Goal: Transaction & Acquisition: Purchase product/service

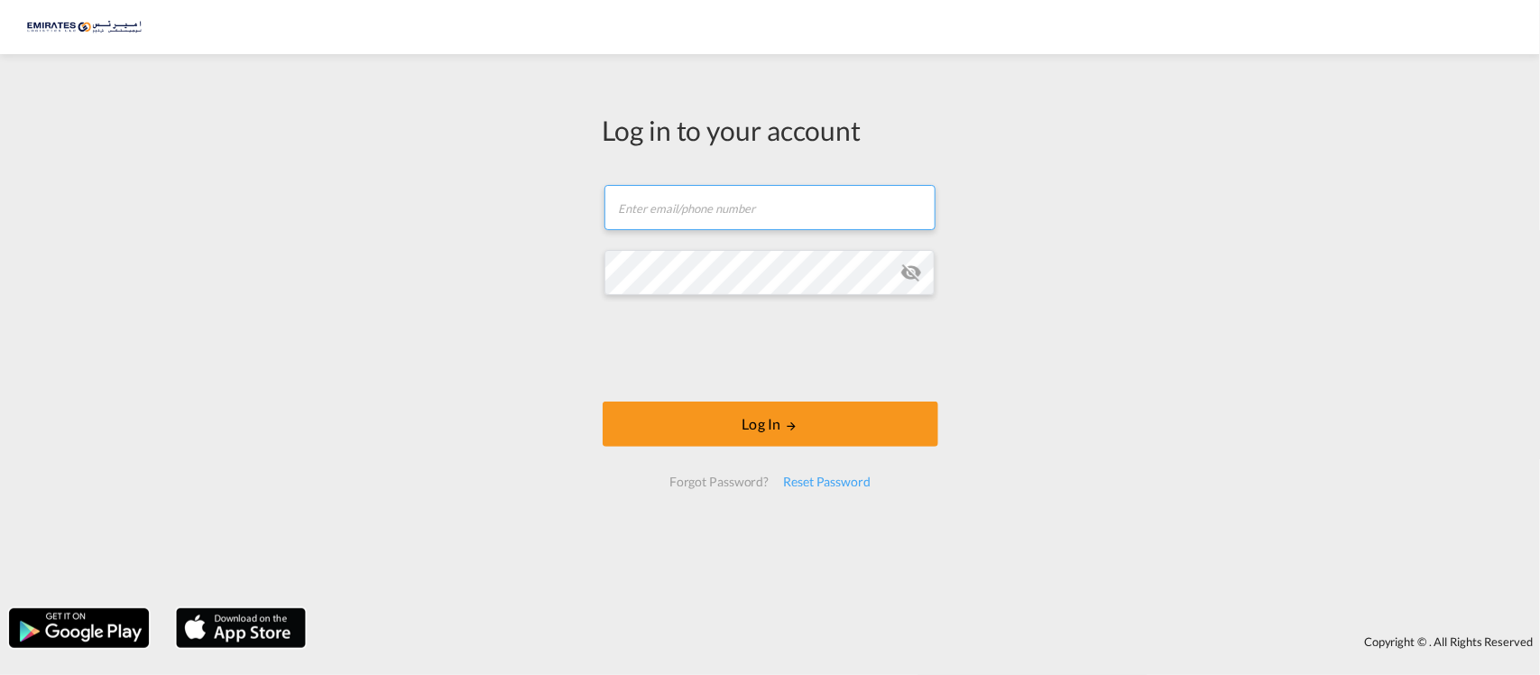
click at [688, 208] on input "text" at bounding box center [770, 207] width 331 height 45
paste input "[PERSON_NAME][EMAIL_ADDRESS][DOMAIN_NAME]"
type input "[PERSON_NAME][EMAIL_ADDRESS][DOMAIN_NAME]"
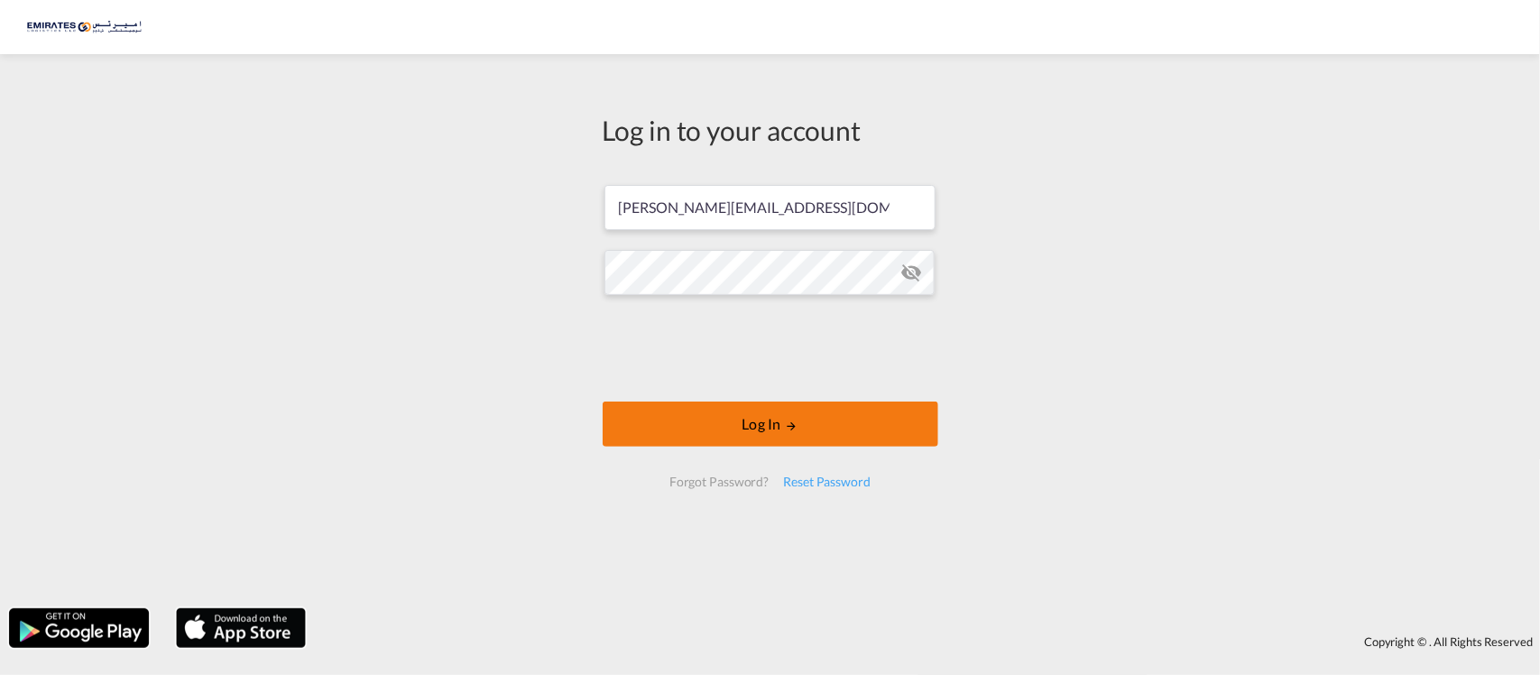
click at [714, 438] on button "Log In" at bounding box center [771, 424] width 336 height 45
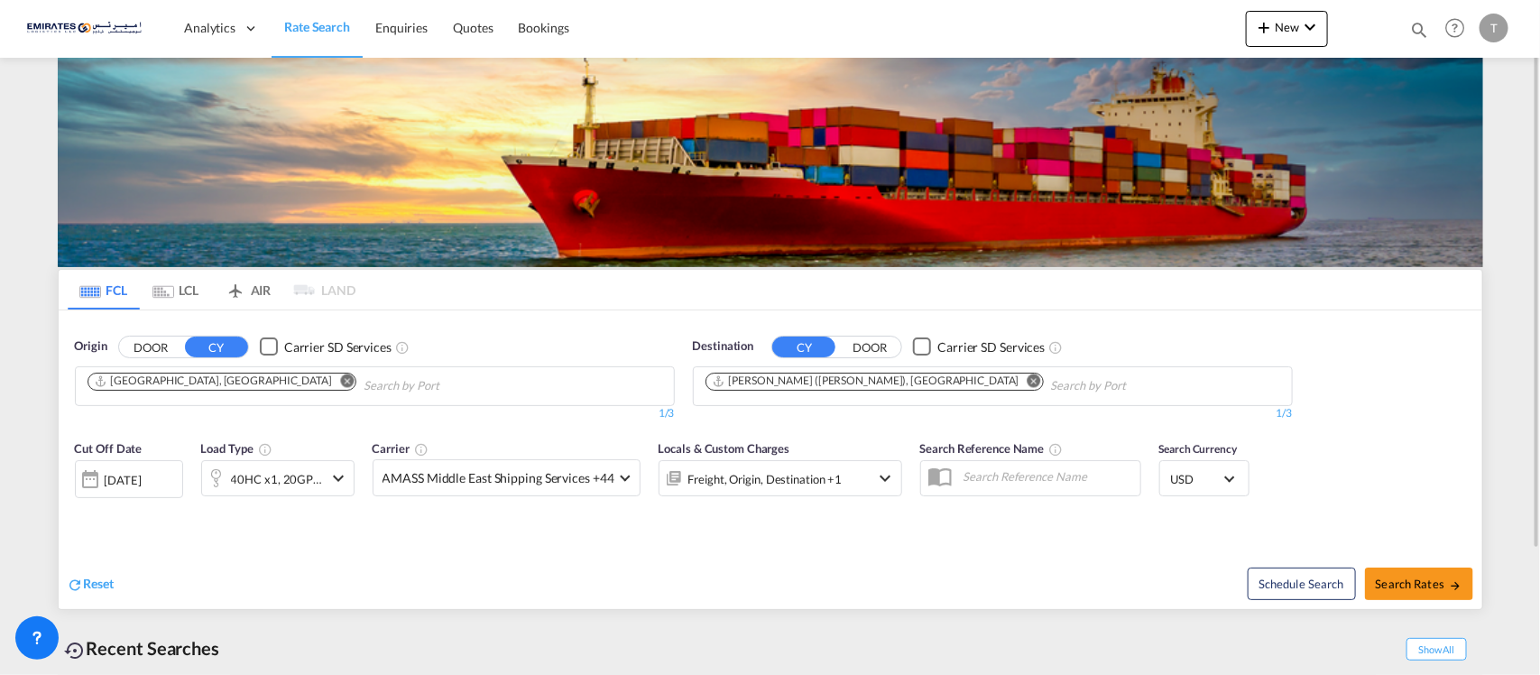
click at [1028, 382] on md-icon "Remove" at bounding box center [1035, 381] width 14 height 14
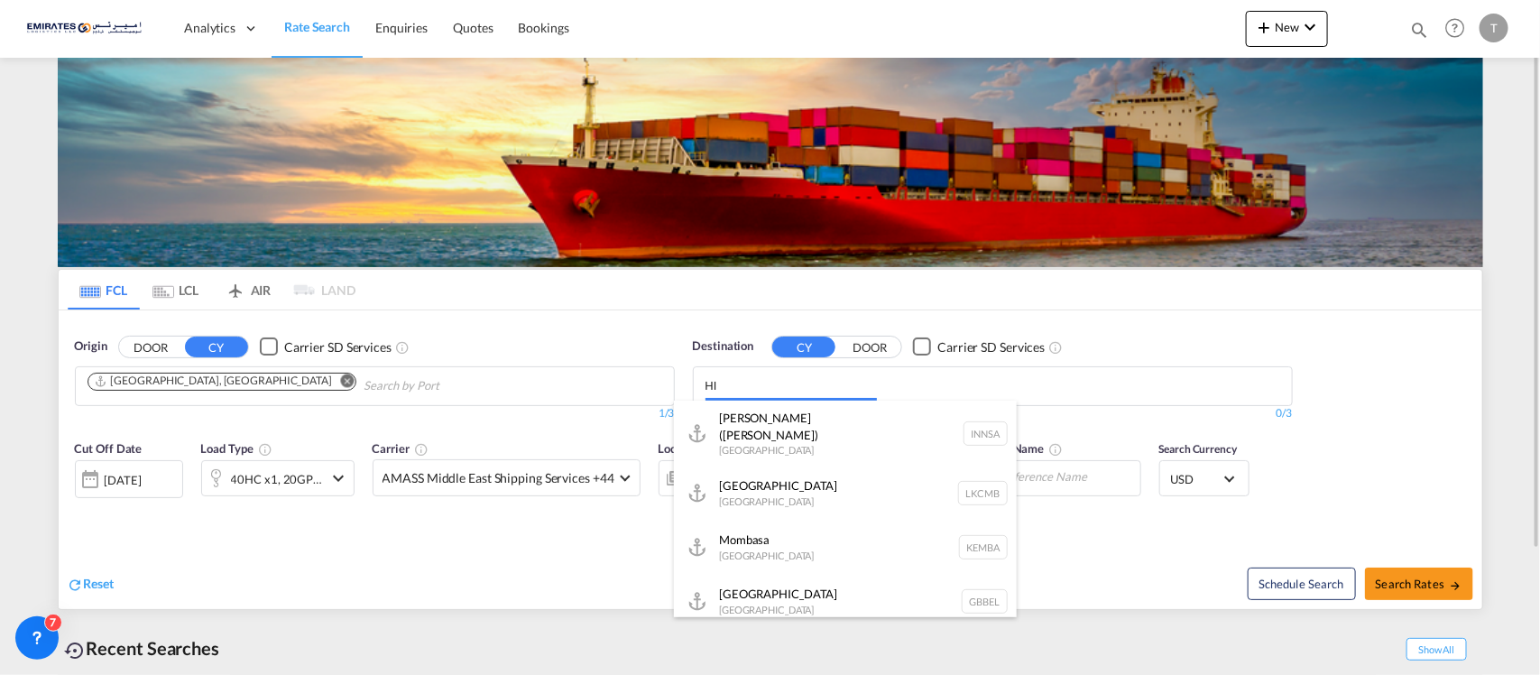
type input "H"
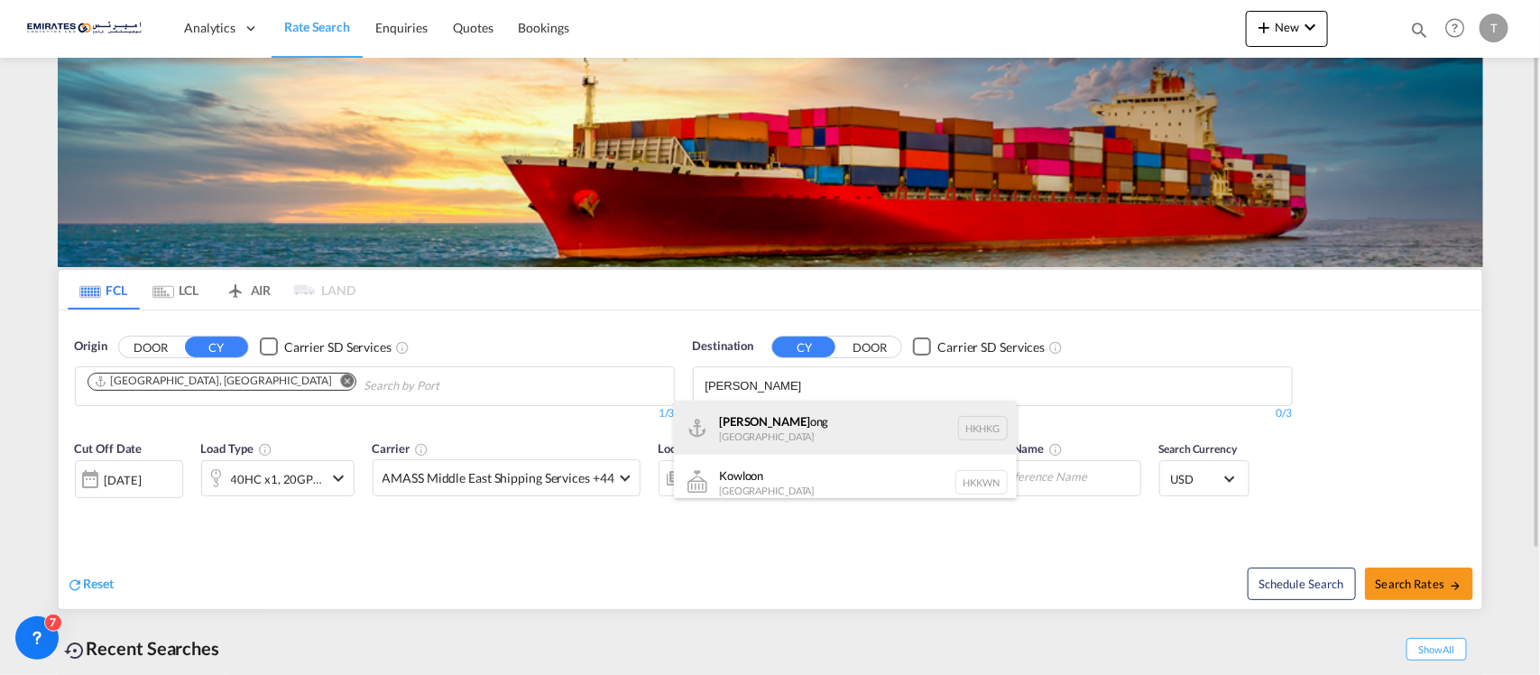
type input "[PERSON_NAME]"
click at [765, 413] on div "Hong K ong [GEOGRAPHIC_DATA] [GEOGRAPHIC_DATA]" at bounding box center [845, 428] width 343 height 54
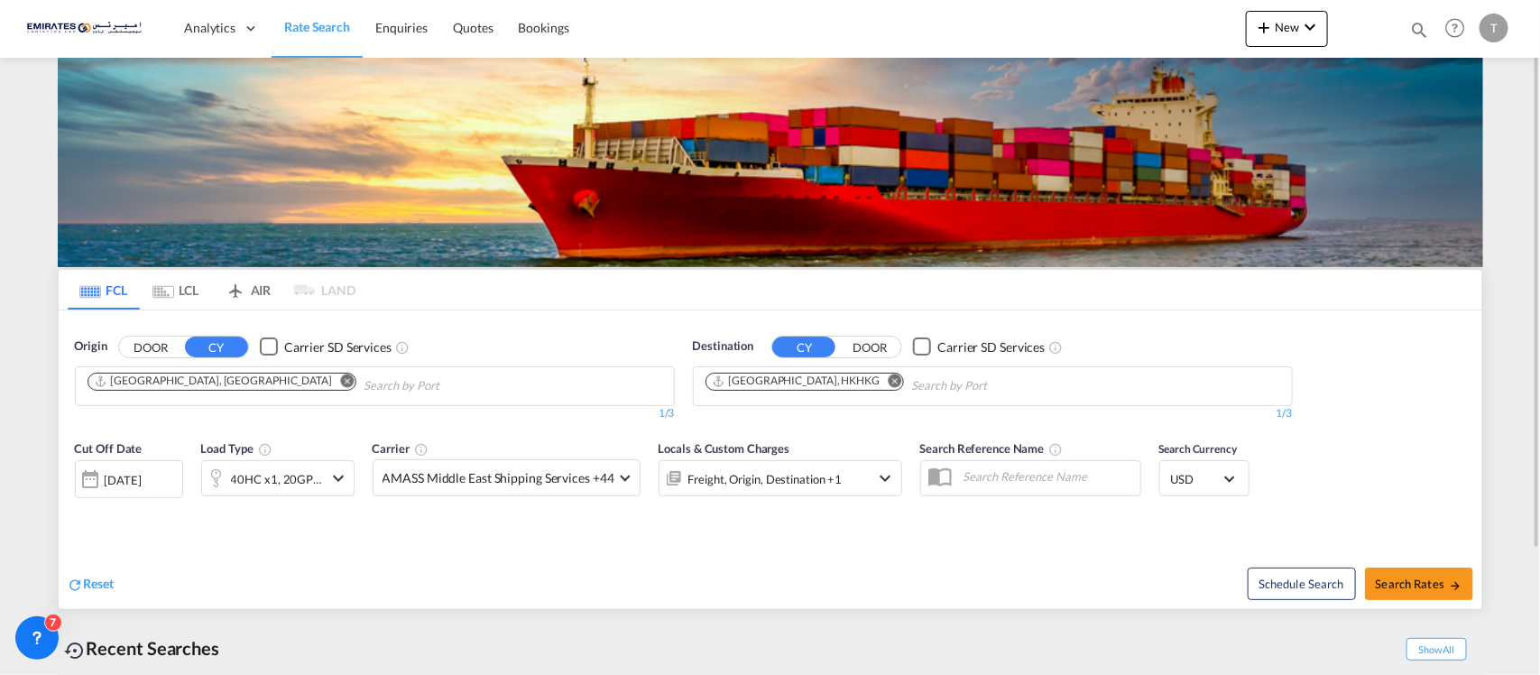
click at [142, 487] on div "[DATE]" at bounding box center [123, 480] width 37 height 16
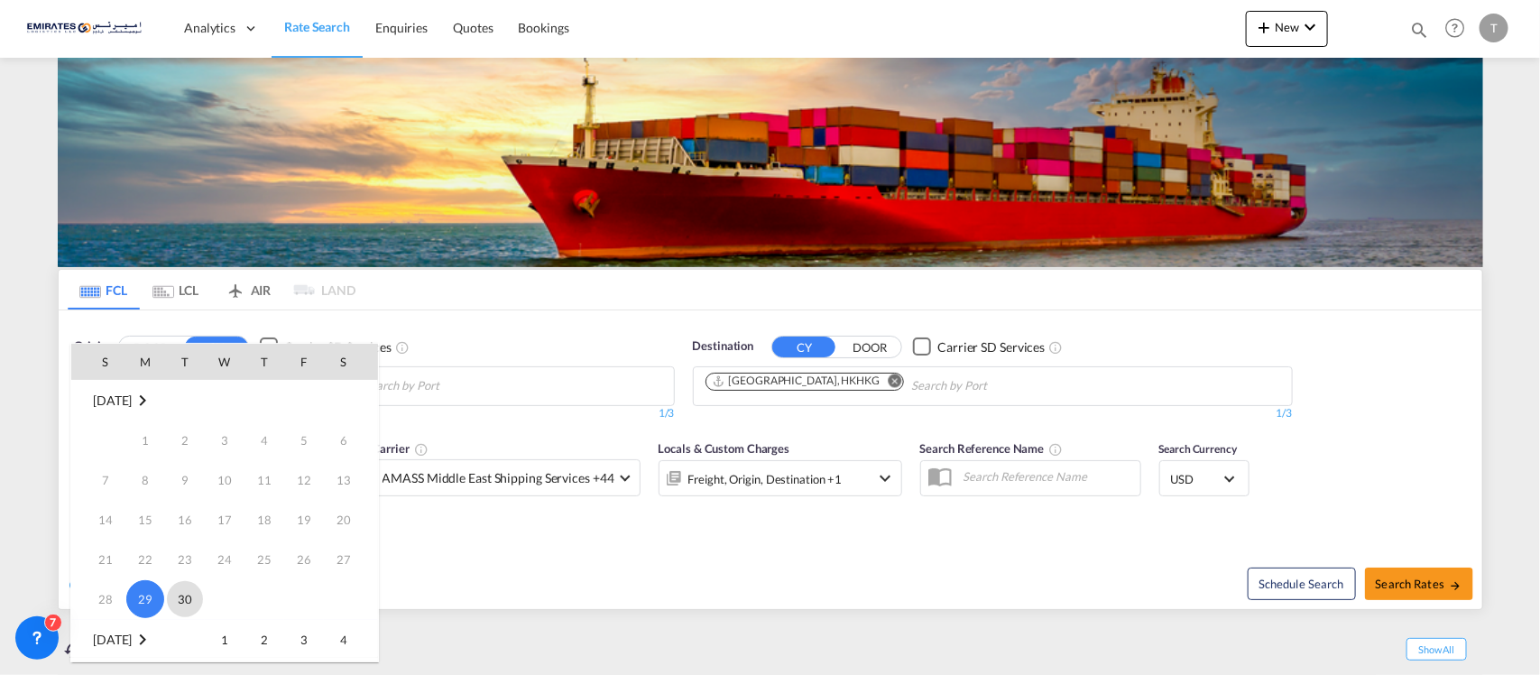
scroll to position [226, 0]
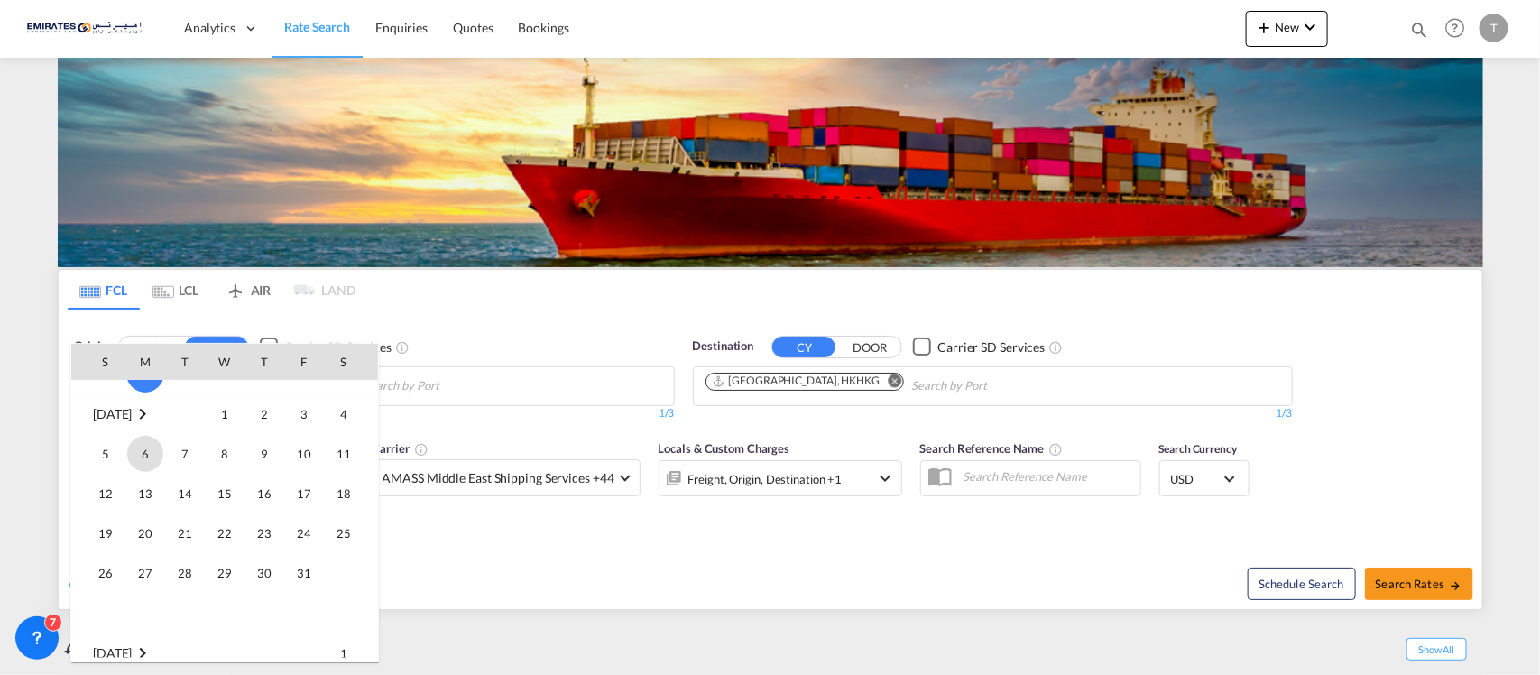
click at [155, 458] on span "6" at bounding box center [145, 454] width 36 height 36
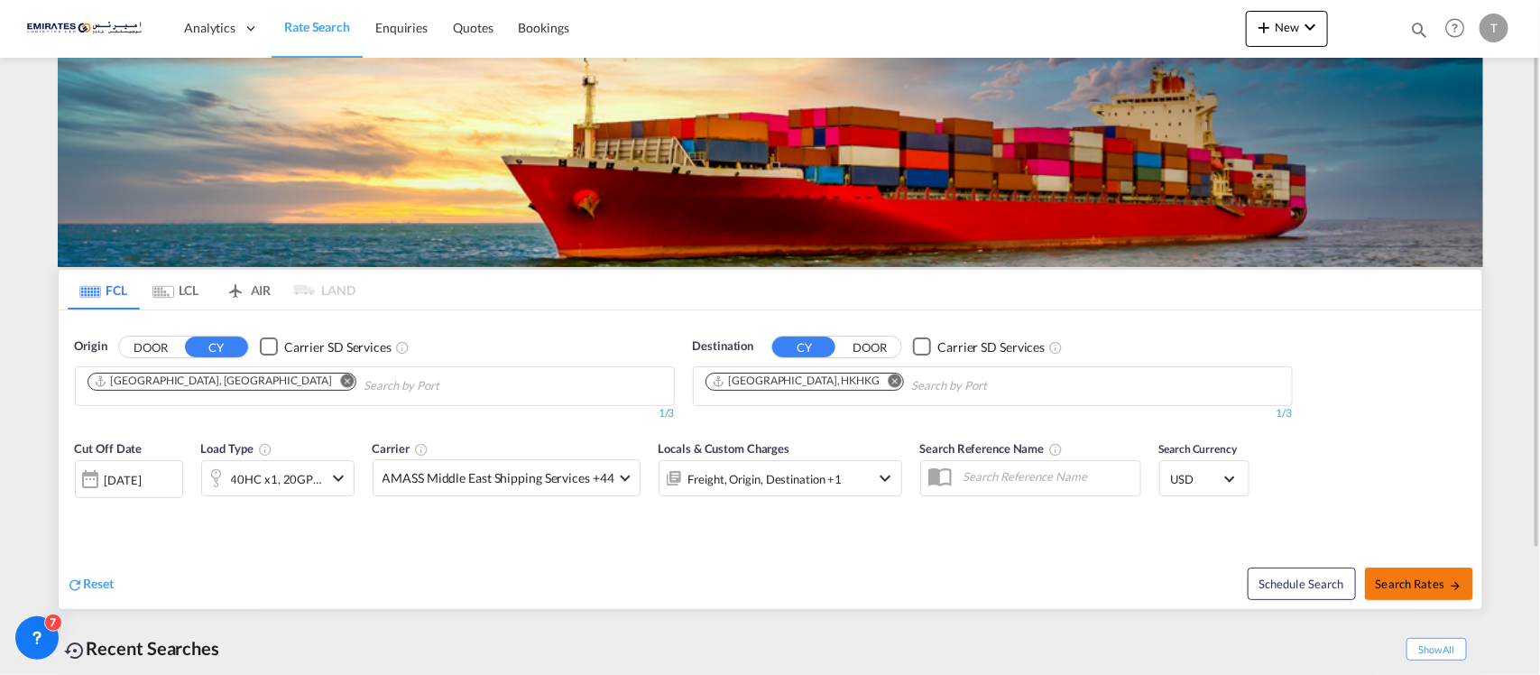
click at [1430, 588] on span "Search Rates" at bounding box center [1419, 584] width 87 height 14
type input "AEJEA to HKHKG / [DATE]"
